Goal: Task Accomplishment & Management: Complete application form

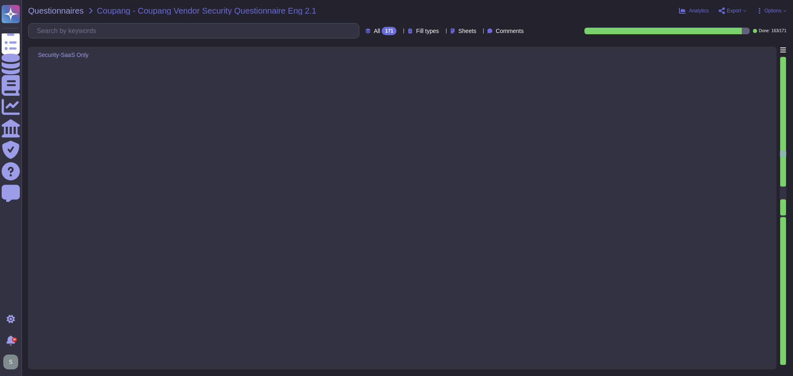
type textarea "Yes, Adobe has a comprehensive monitoring system in place to quickly detect bre…"
type textarea "Yes, we have a documented and approved incident response plan in place to assis…"
type textarea "Yes, we encrypt data in transit using TLS 1.2 or higher. All customer data in t…"
type textarea "Lor, ip dolo sitamet consecte ad elits doe tempo incididun utl etdolo magn a en…"
type textarea "Coupang’s data is logically segregated from other clients’ data. The environmen…"
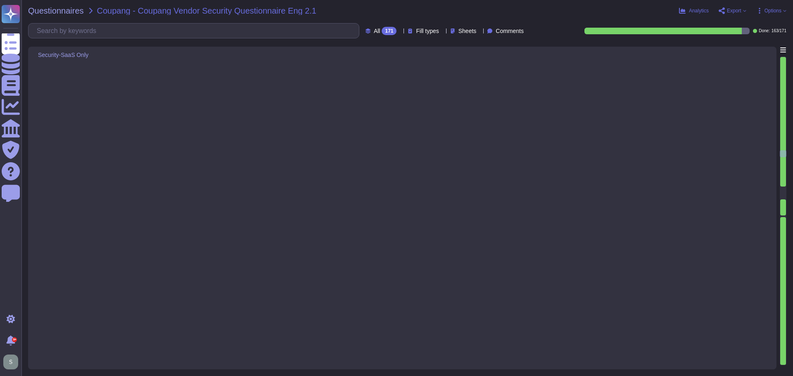
type textarea "Yes, access to resources is restricted based on department and roles in line wi…"
type textarea "Lo ipsum do sitamet consect adipiscingel seddoe tem incididuntut, Labor etdolor…"
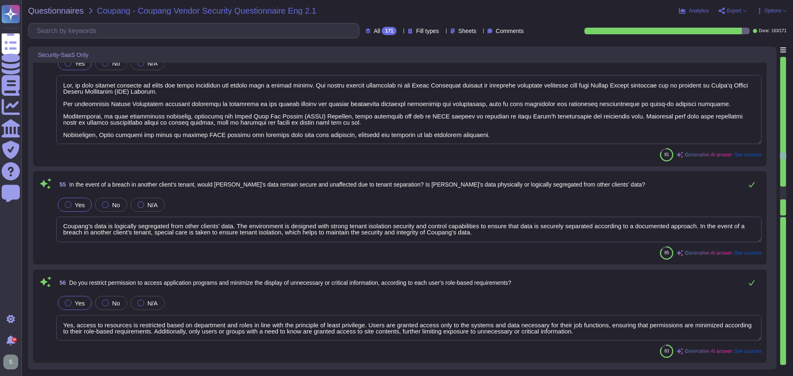
scroll to position [5534, 0]
type textarea "Yes, our service provides security audit logs for administrators. Customers hav…"
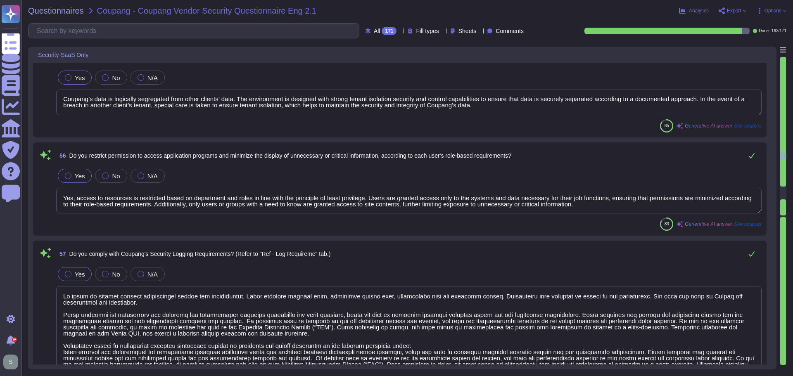
scroll to position [5616, 0]
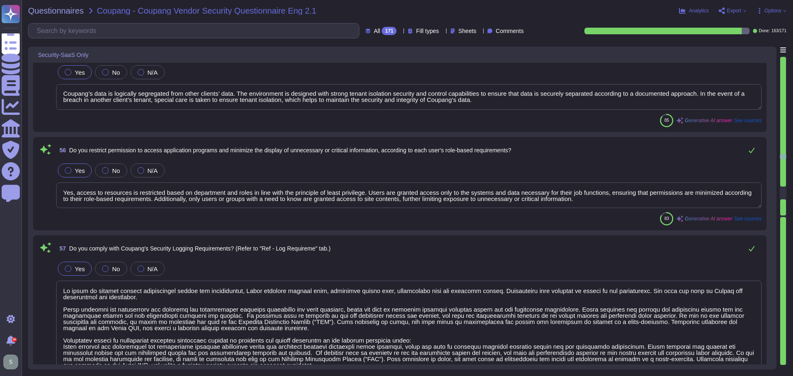
type textarea "Adobe has in-house developed tool that that provides on-demand profile-based au…"
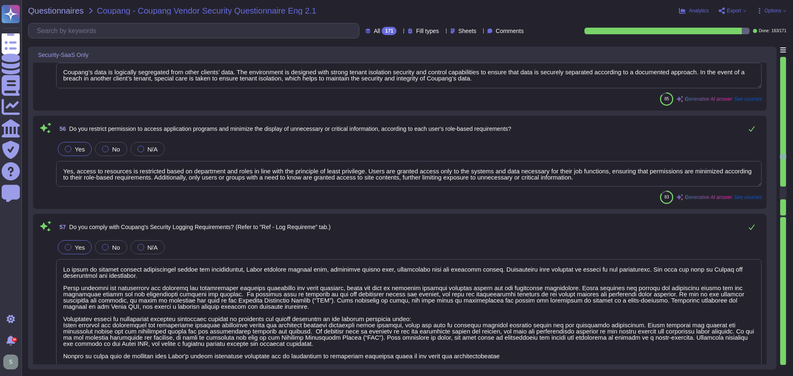
scroll to position [5657, 0]
